Goal: Complete application form

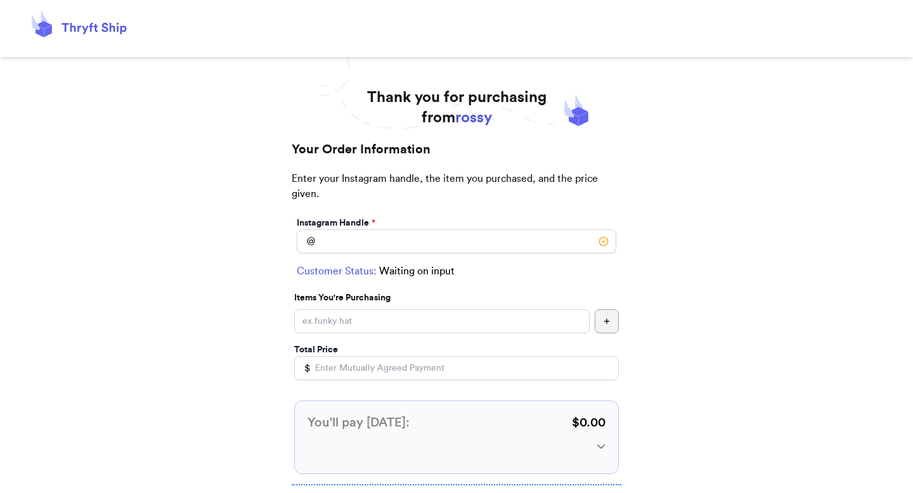
click at [428, 255] on div "Instagram Handle * @" at bounding box center [456, 235] width 325 height 42
click at [450, 240] on input "Instagram Handle *" at bounding box center [457, 242] width 320 height 24
type input "hugsy"
type input "[GEOGRAPHIC_DATA]"
type input "93013"
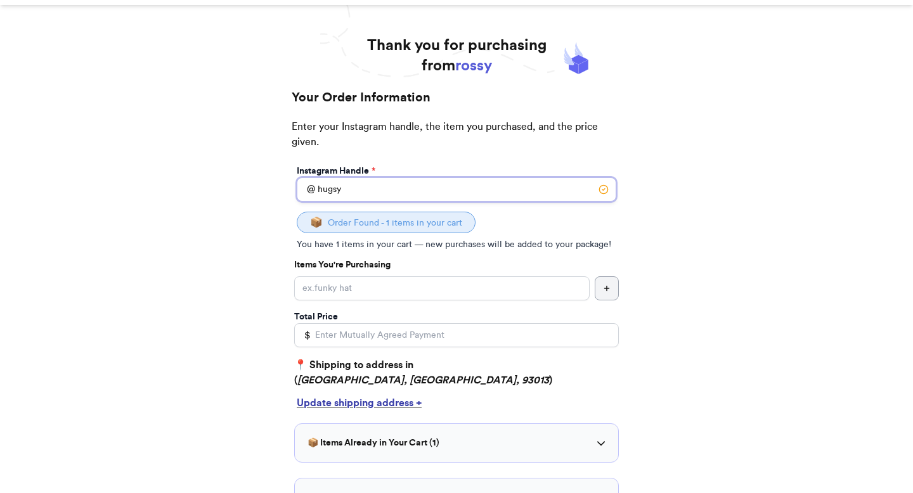
scroll to position [55, 0]
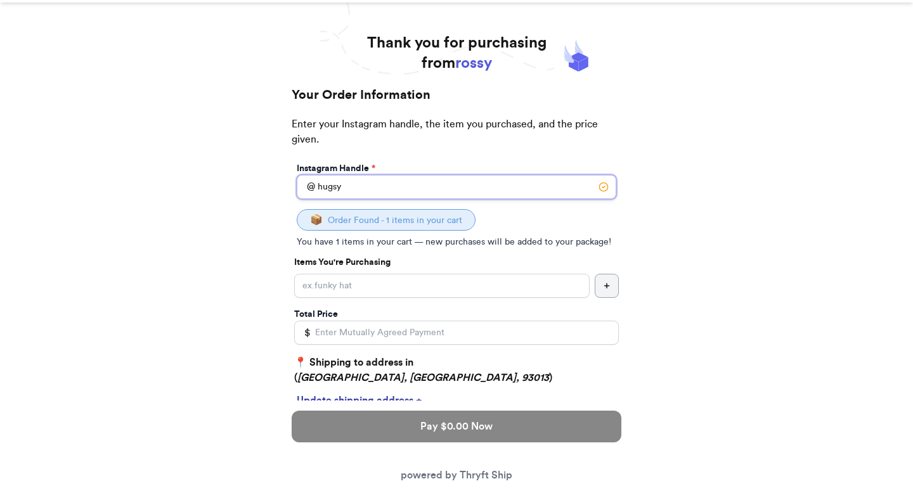
type input "hugsy"
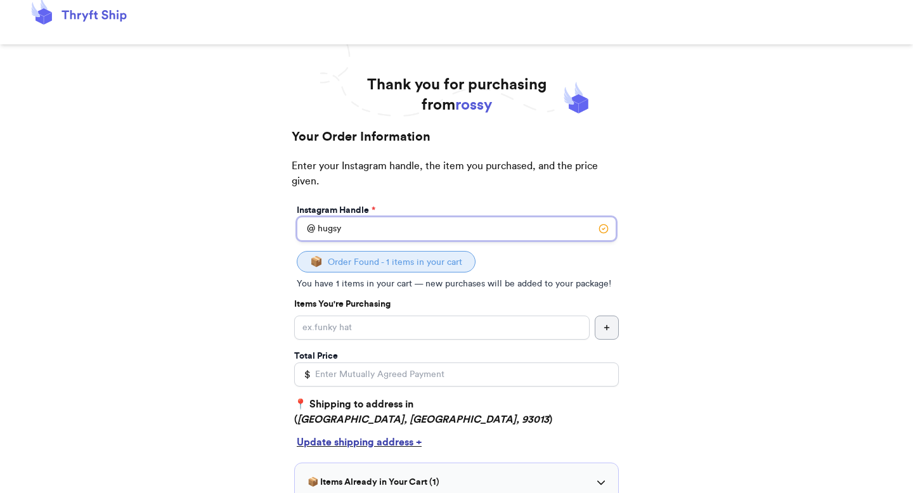
scroll to position [10, 0]
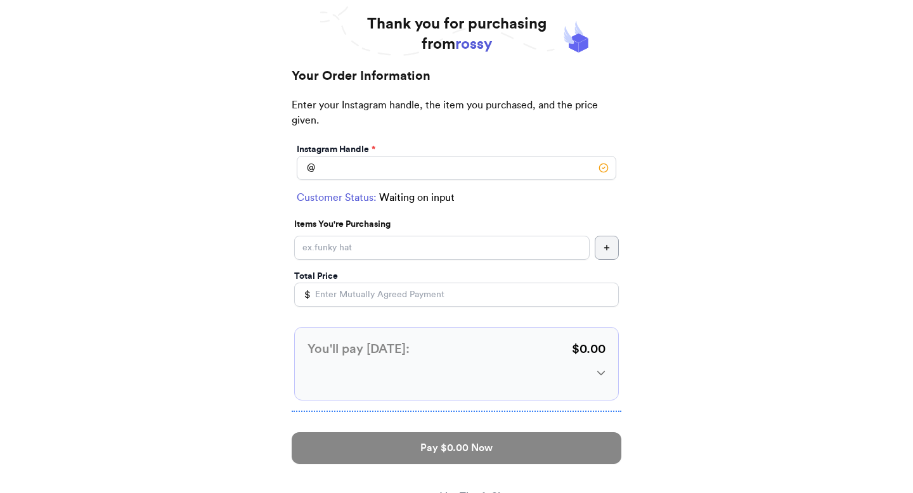
scroll to position [75, 0]
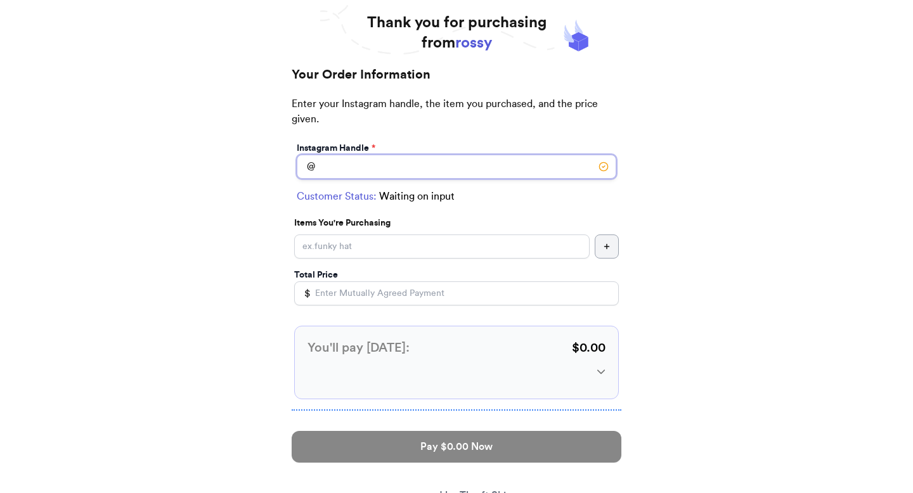
click at [467, 175] on input "Instagram Handle *" at bounding box center [457, 167] width 320 height 24
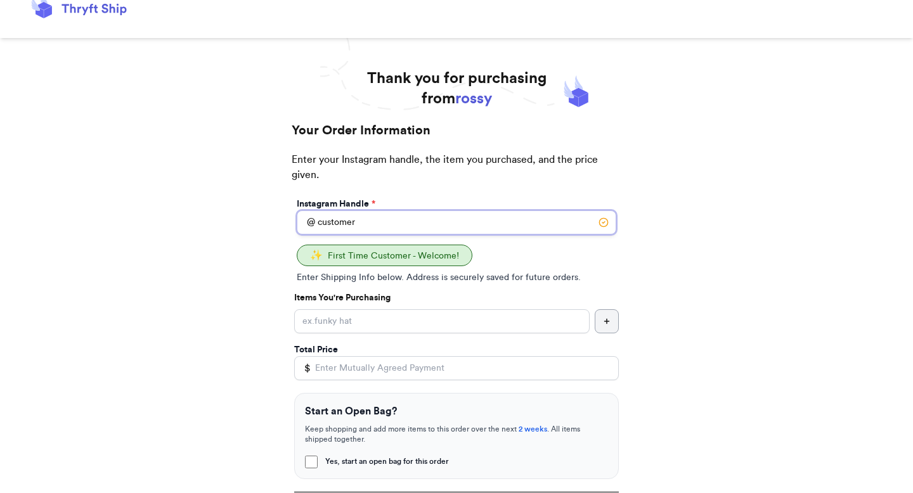
scroll to position [21, 0]
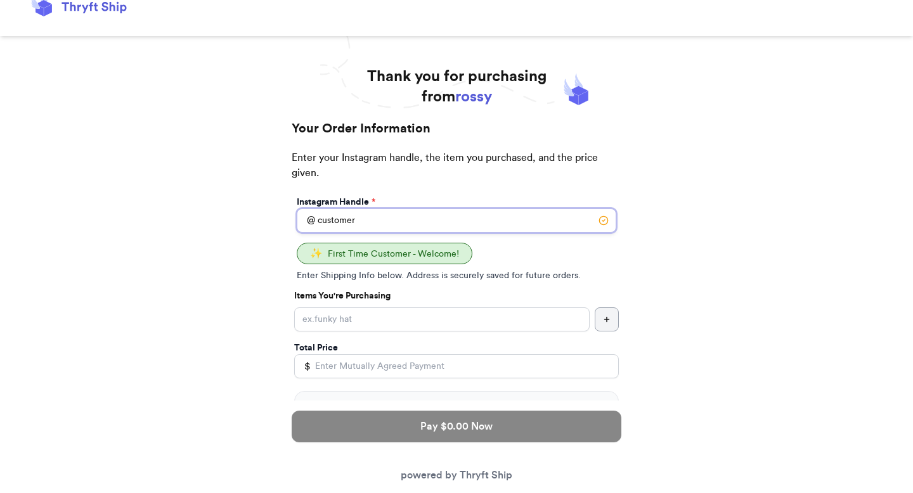
click at [377, 219] on input "customer" at bounding box center [457, 221] width 320 height 24
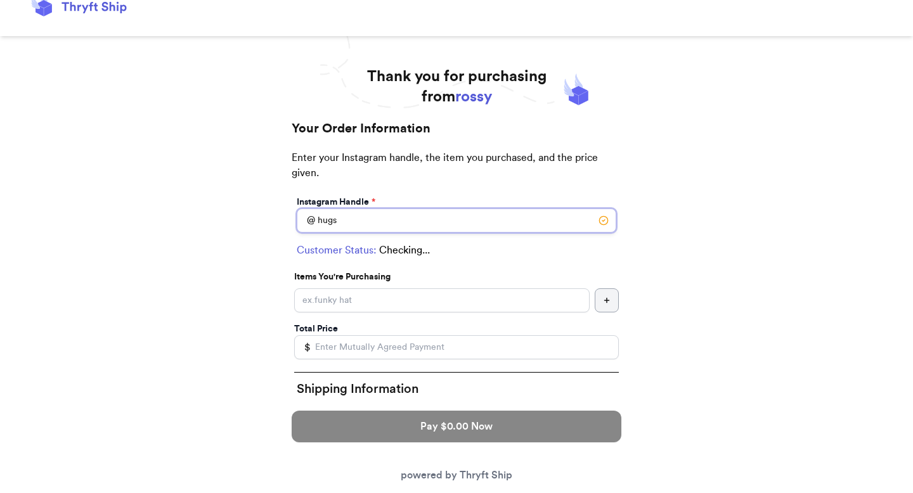
type input "hugsy"
type input "[GEOGRAPHIC_DATA]"
type input "93013"
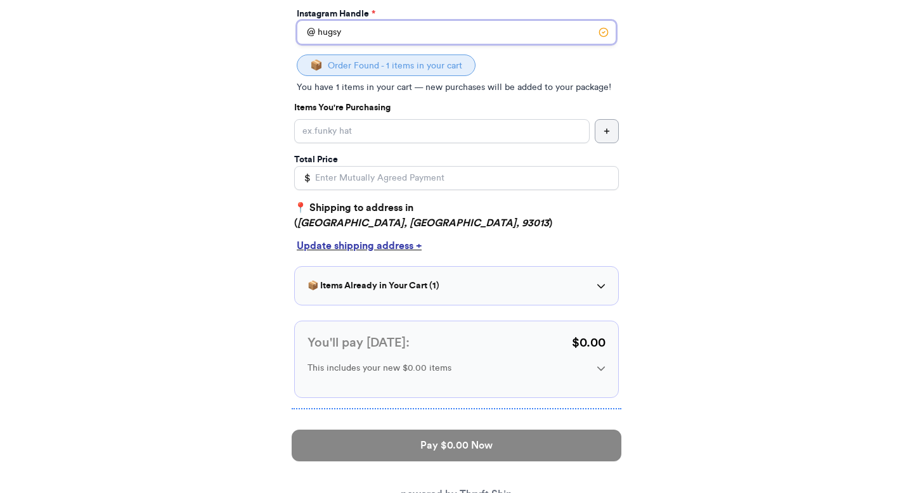
scroll to position [211, 0]
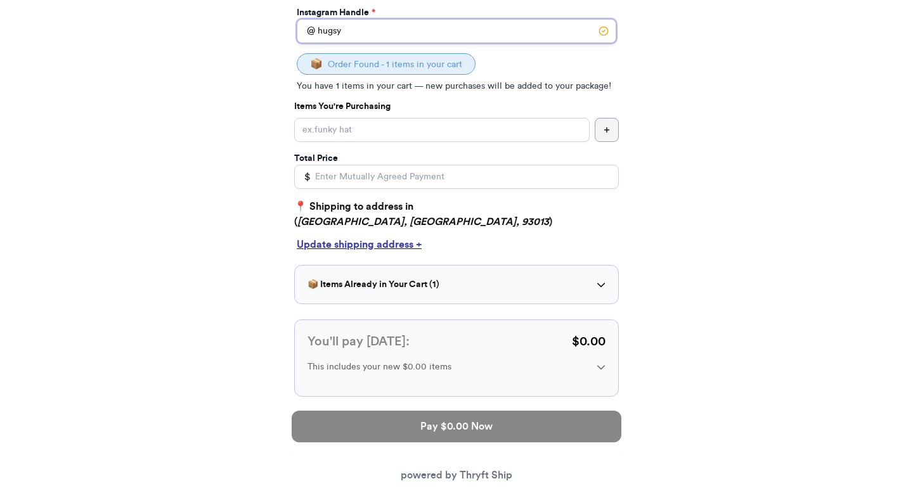
click at [408, 36] on input "hugsy" at bounding box center [457, 31] width 320 height 24
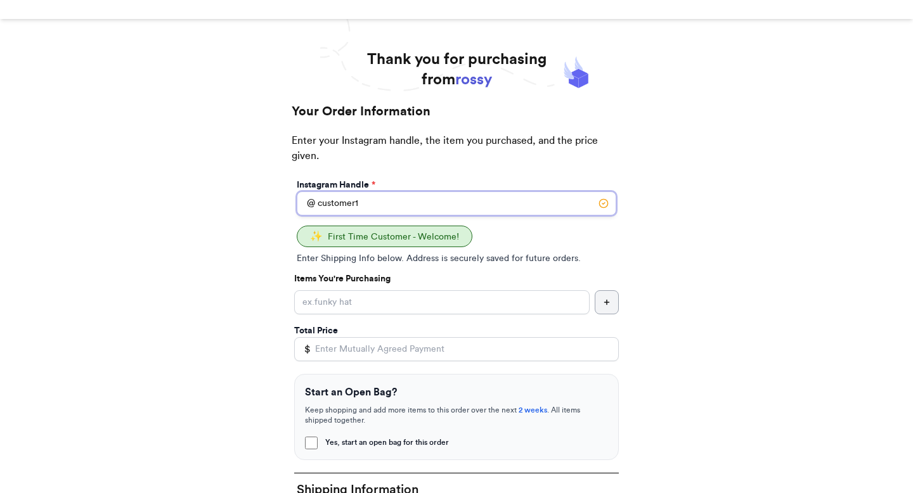
scroll to position [0, 0]
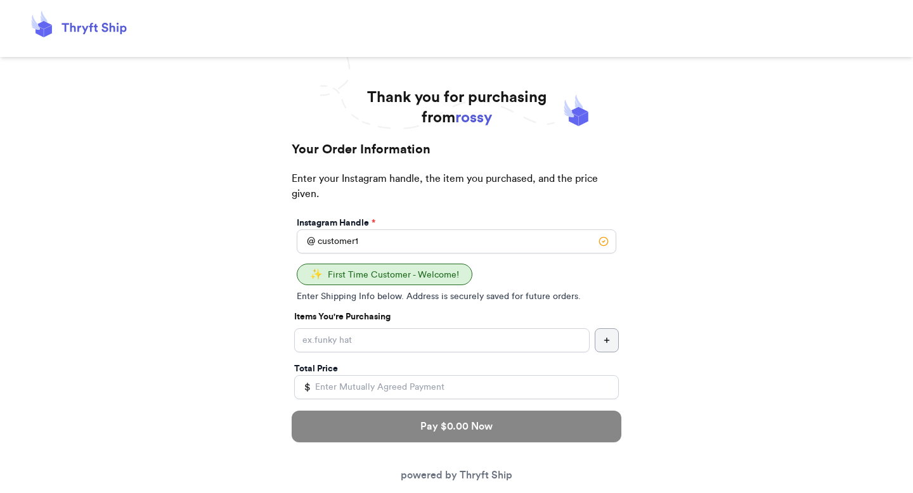
click at [379, 256] on div "Instagram Handle * @ customer1" at bounding box center [456, 235] width 325 height 42
drag, startPoint x: 366, startPoint y: 241, endPoint x: 317, endPoint y: 245, distance: 49.7
click at [317, 245] on input "customer1" at bounding box center [457, 242] width 320 height 24
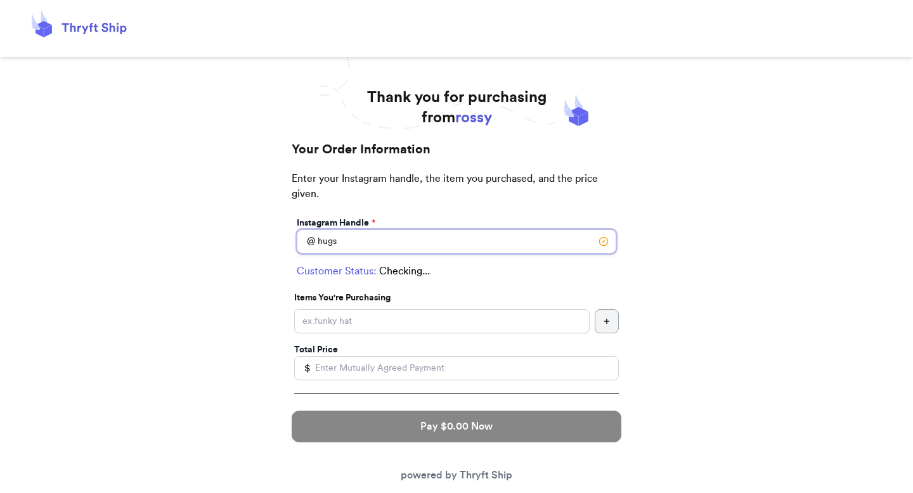
type input "hugsy"
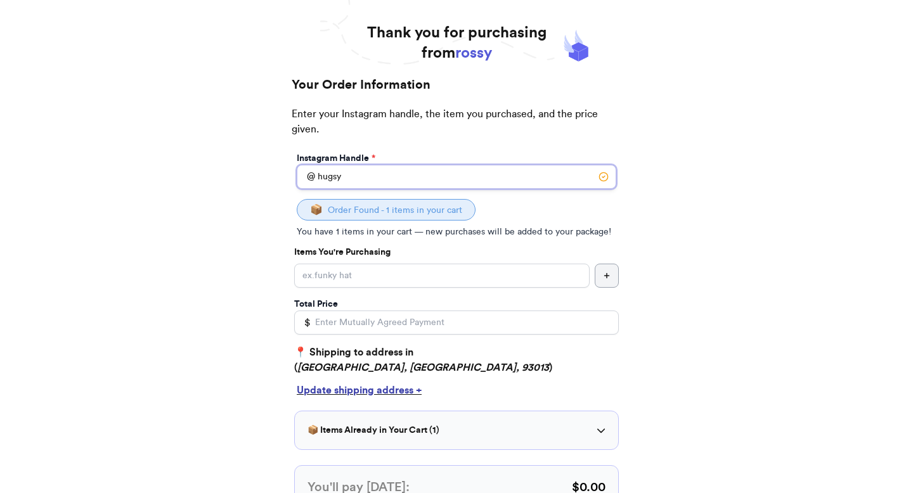
scroll to position [56, 0]
